Goal: Transaction & Acquisition: Subscribe to service/newsletter

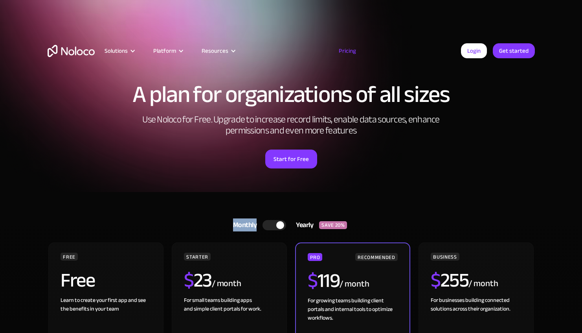
click at [273, 223] on div "Monthly Yearly SAVE 20% Monthly Yearly SAVE 20%" at bounding box center [292, 224] width 488 height 19
click at [273, 223] on div at bounding box center [275, 225] width 24 height 10
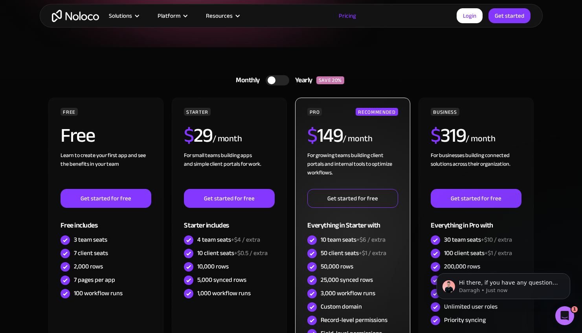
scroll to position [139, 0]
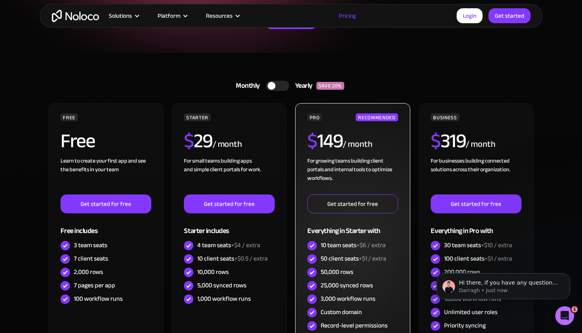
click at [343, 205] on link "Get started for free" at bounding box center [353, 203] width 90 height 19
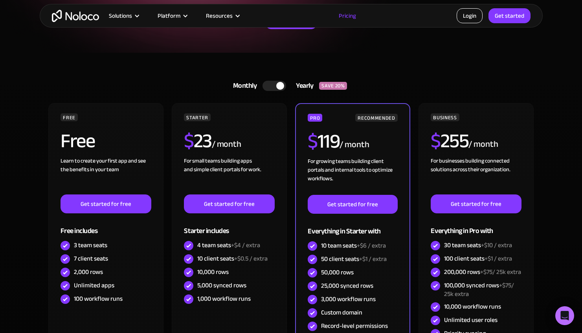
click at [474, 11] on link "Login" at bounding box center [470, 15] width 26 height 15
click at [475, 13] on link "Login" at bounding box center [470, 15] width 26 height 15
click at [473, 19] on link "Login" at bounding box center [470, 15] width 26 height 15
click at [507, 17] on link "Get started" at bounding box center [510, 15] width 42 height 15
click at [508, 17] on link "Get started" at bounding box center [510, 15] width 42 height 15
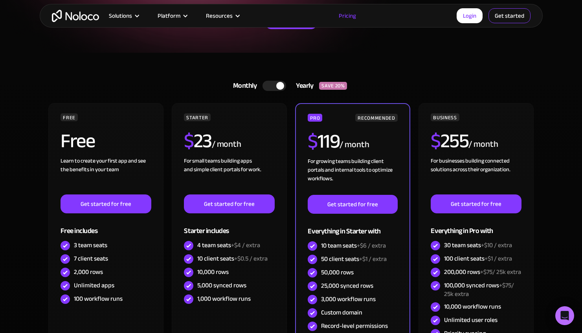
click at [496, 17] on link "Get started" at bounding box center [510, 15] width 42 height 15
click at [505, 8] on link "Get started" at bounding box center [510, 15] width 42 height 15
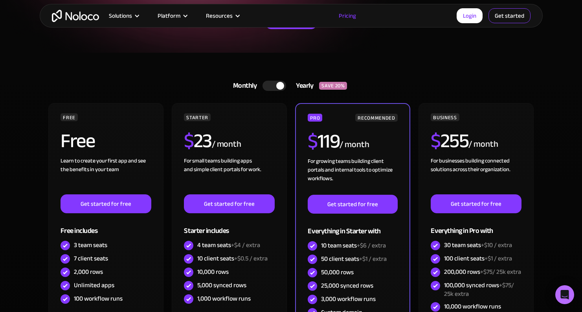
click at [505, 14] on link "Get started" at bounding box center [510, 15] width 42 height 15
